Goal: Navigation & Orientation: Find specific page/section

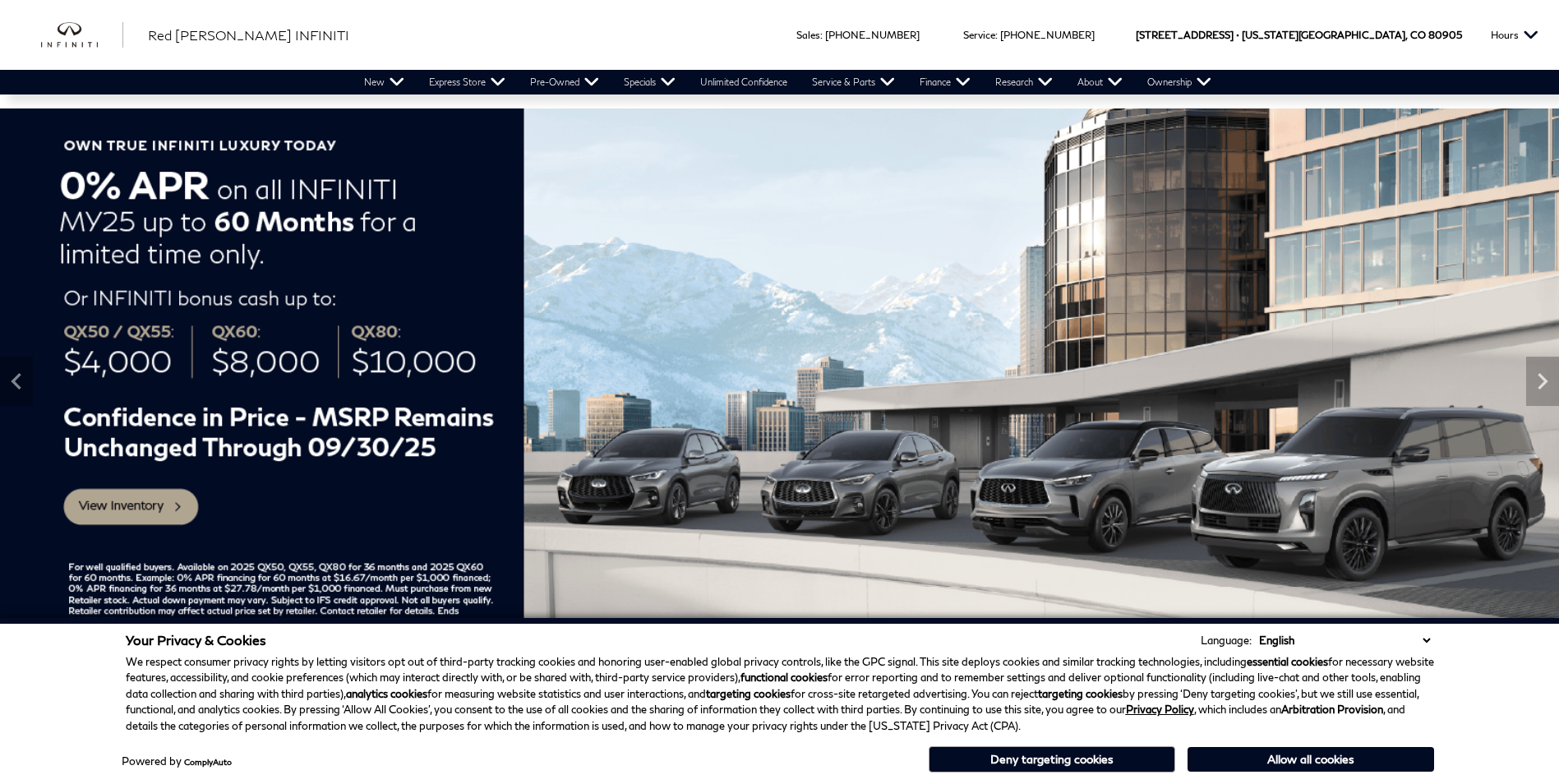
click at [1008, 751] on button "Deny targeting cookies" at bounding box center [1053, 760] width 247 height 26
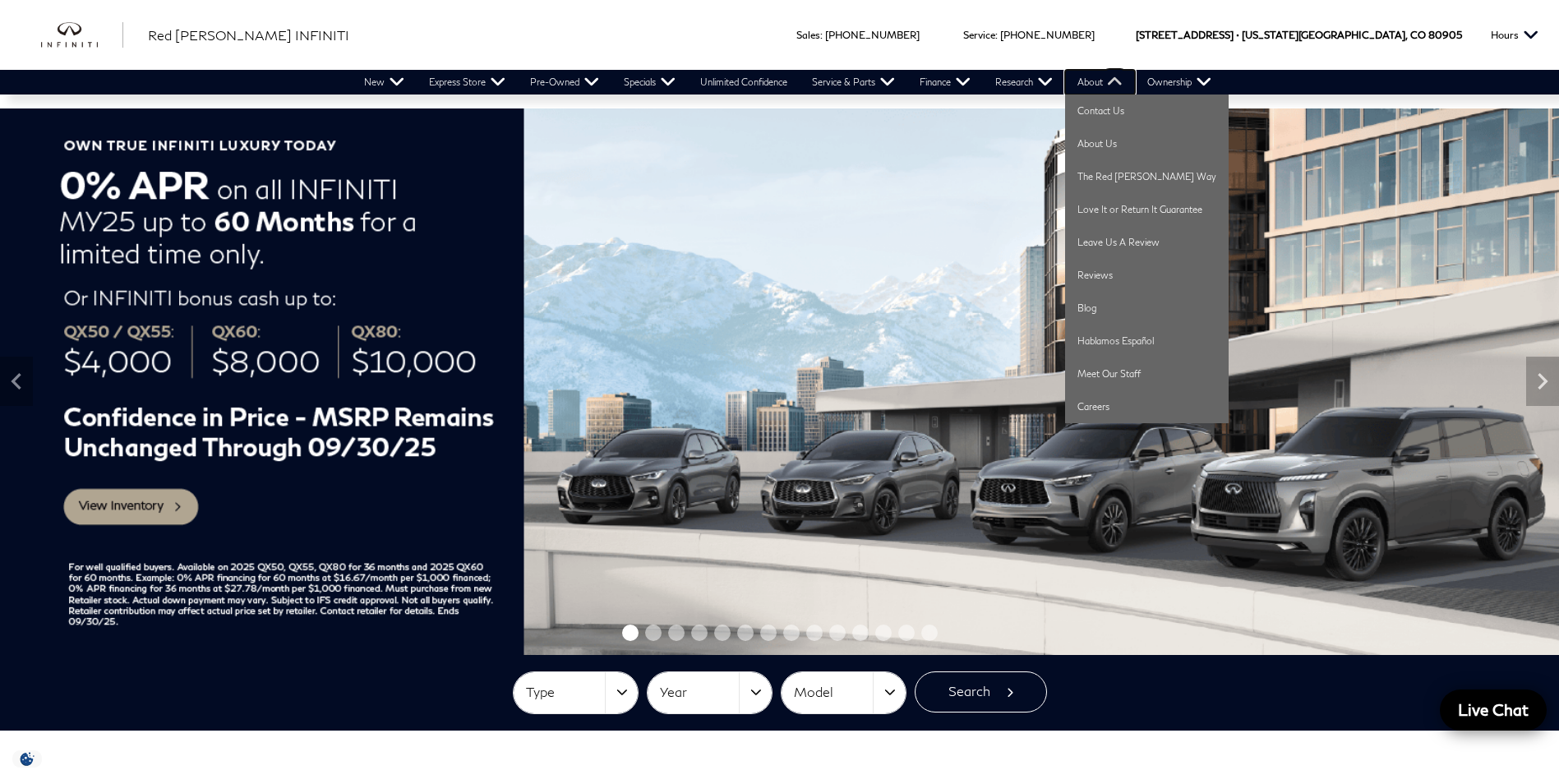
click at [1090, 77] on link "About" at bounding box center [1100, 82] width 70 height 24
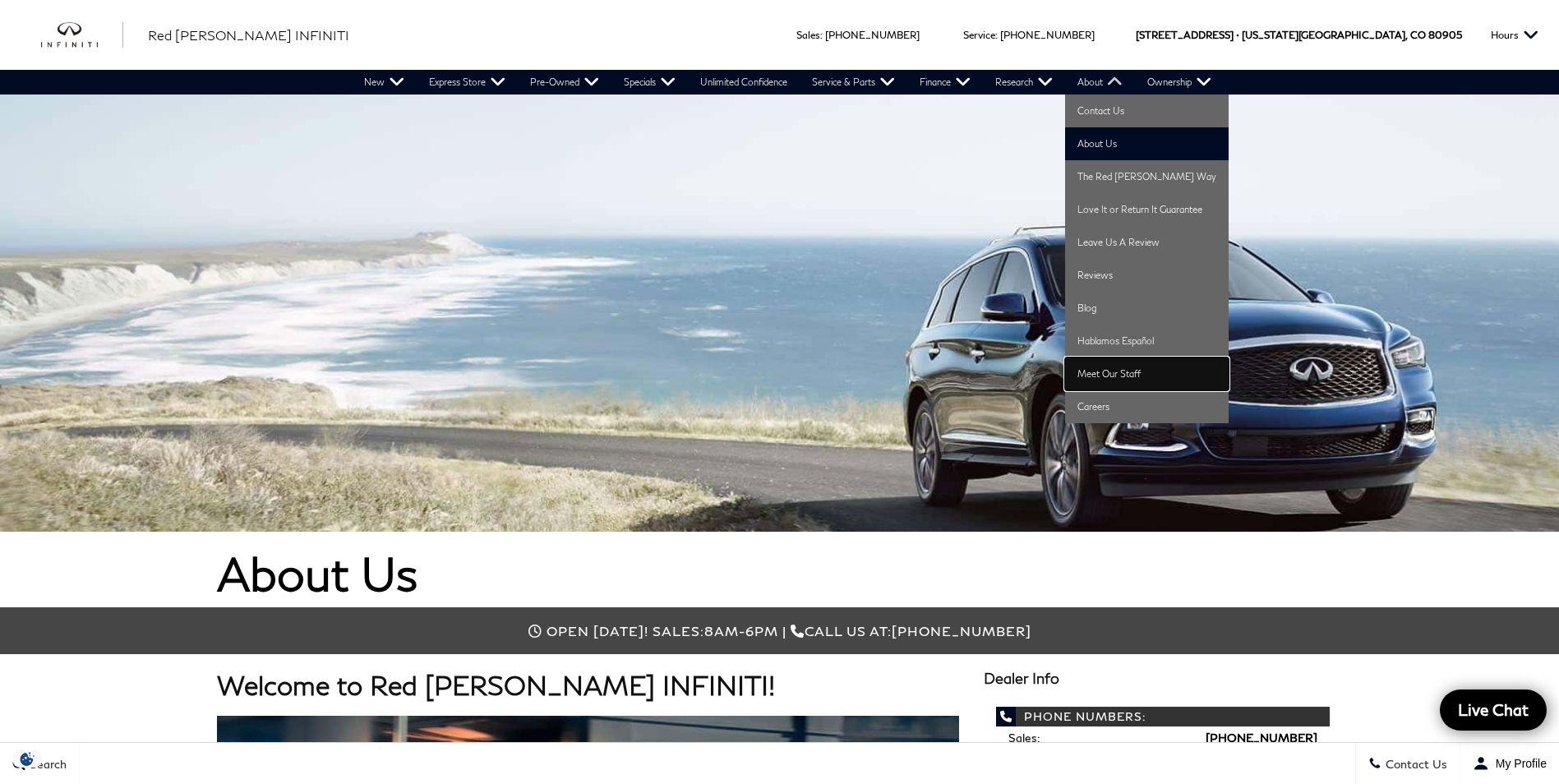
click at [1111, 376] on link "Meet Our Staff" at bounding box center [1146, 373] width 164 height 33
